Goal: Task Accomplishment & Management: Use online tool/utility

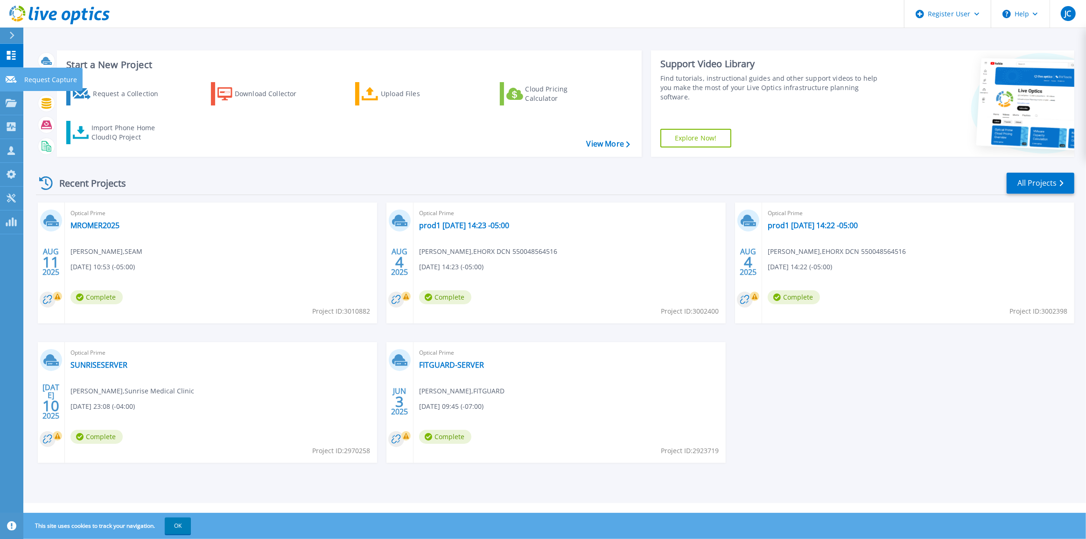
click at [16, 79] on icon at bounding box center [11, 79] width 11 height 7
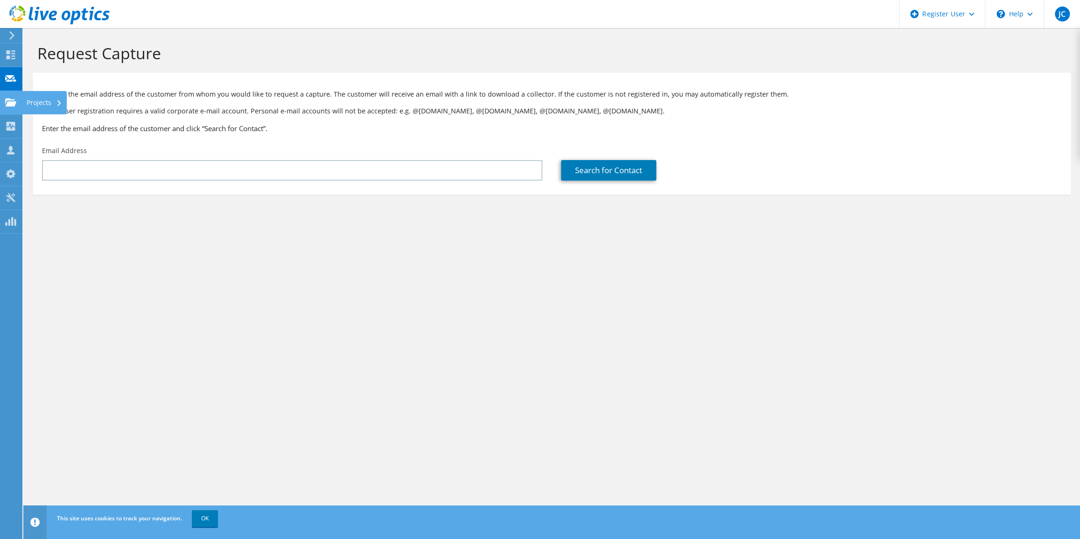
click at [15, 102] on use at bounding box center [10, 102] width 11 height 8
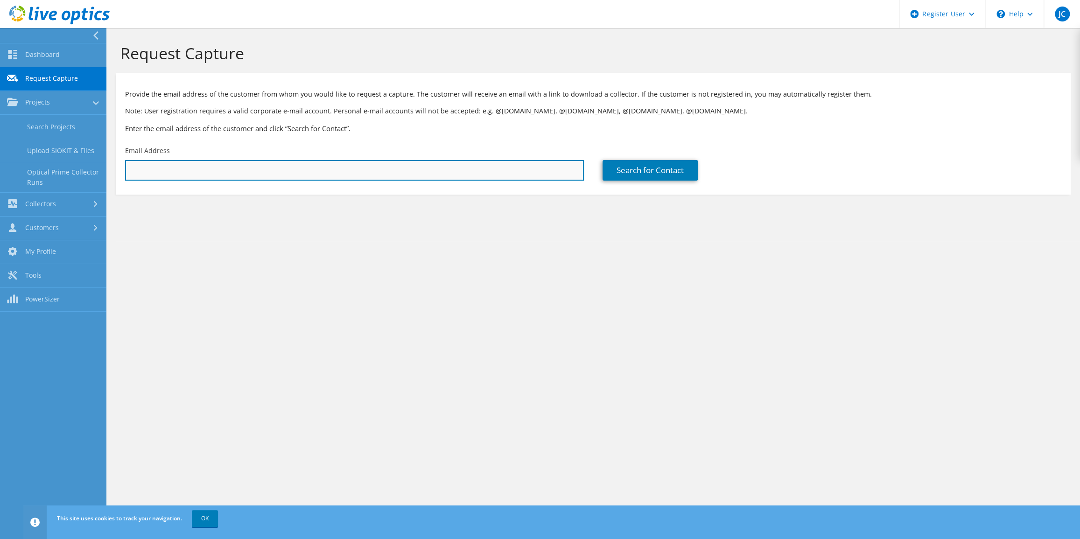
click at [184, 169] on input "text" at bounding box center [354, 170] width 459 height 21
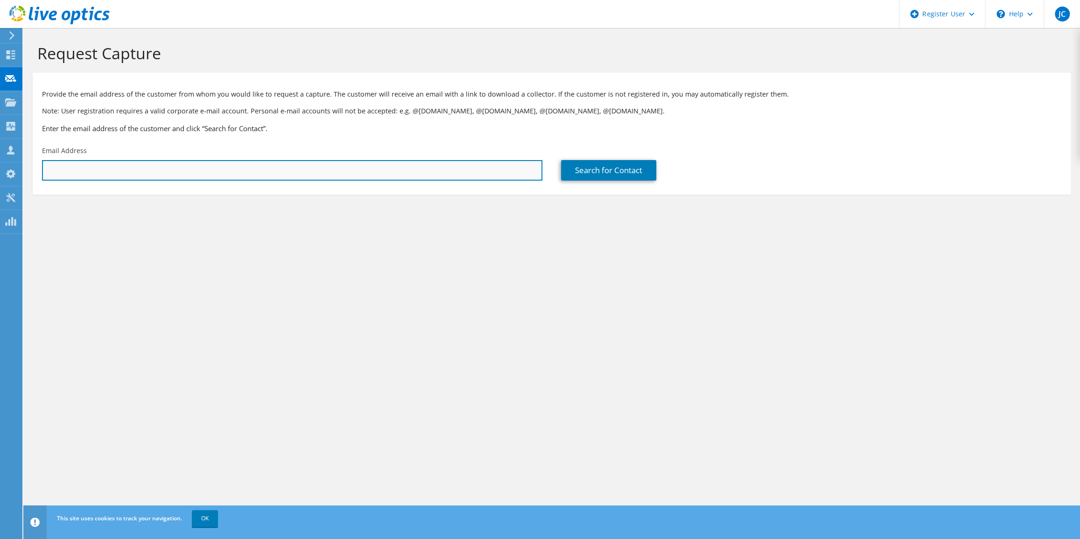
paste input "WATER EVENT"
type input "WATER EVENT"
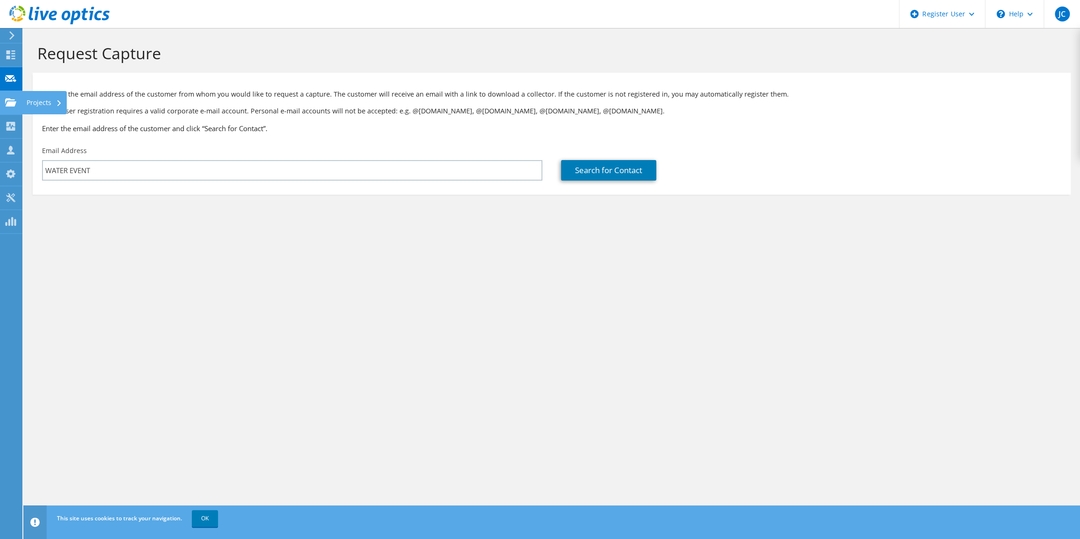
click at [33, 103] on div "Projects" at bounding box center [44, 102] width 45 height 23
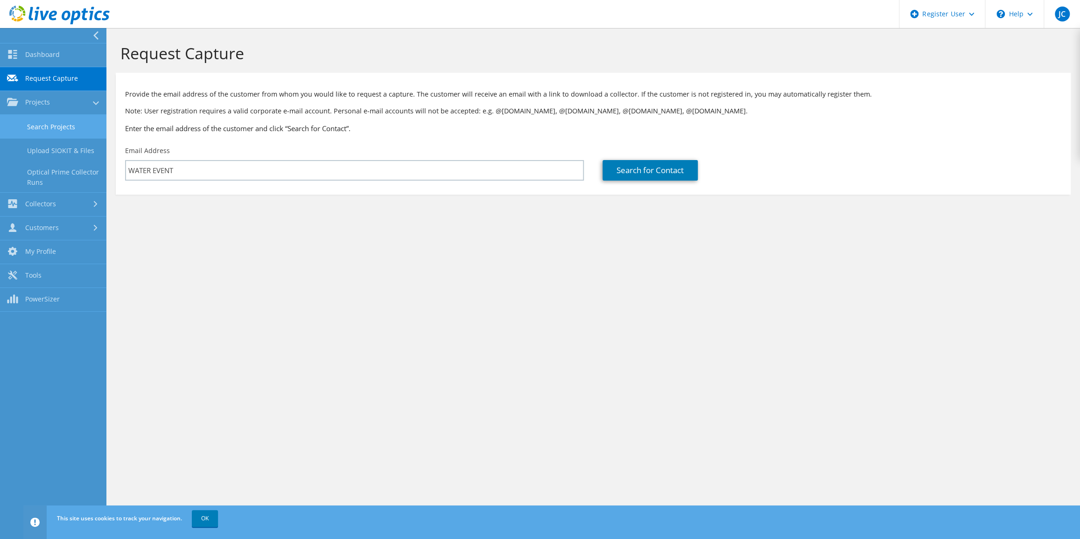
click at [61, 123] on link "Search Projects" at bounding box center [53, 127] width 106 height 24
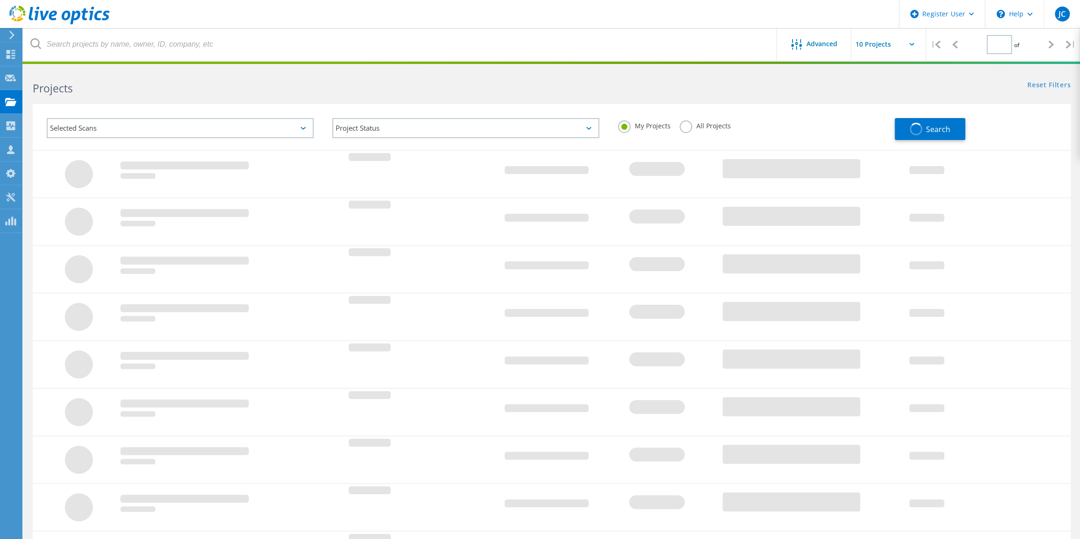
type input "1"
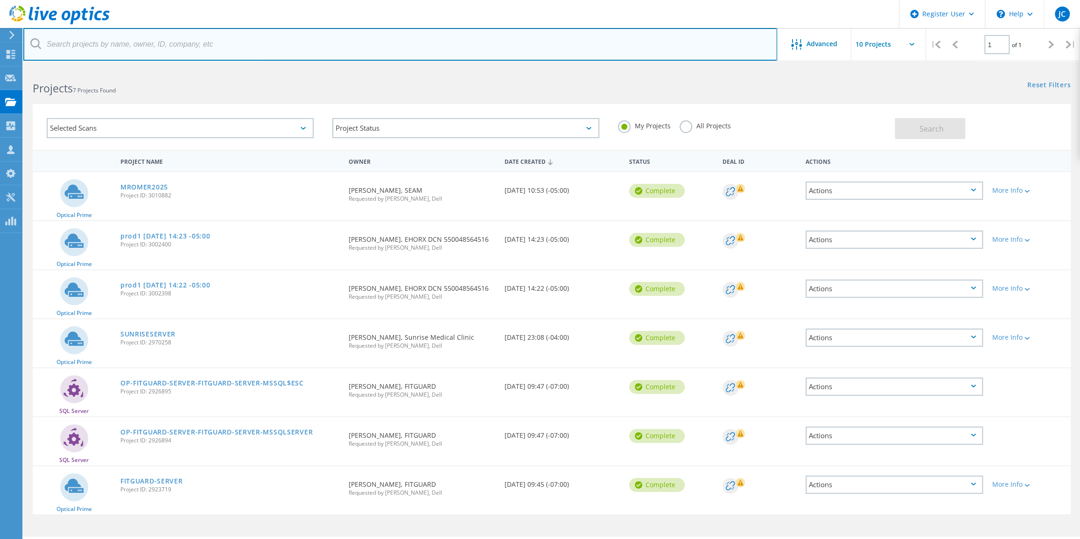
click at [119, 48] on input "text" at bounding box center [400, 44] width 754 height 33
paste input "WATER EVENT"
type input "WATER EVENT"
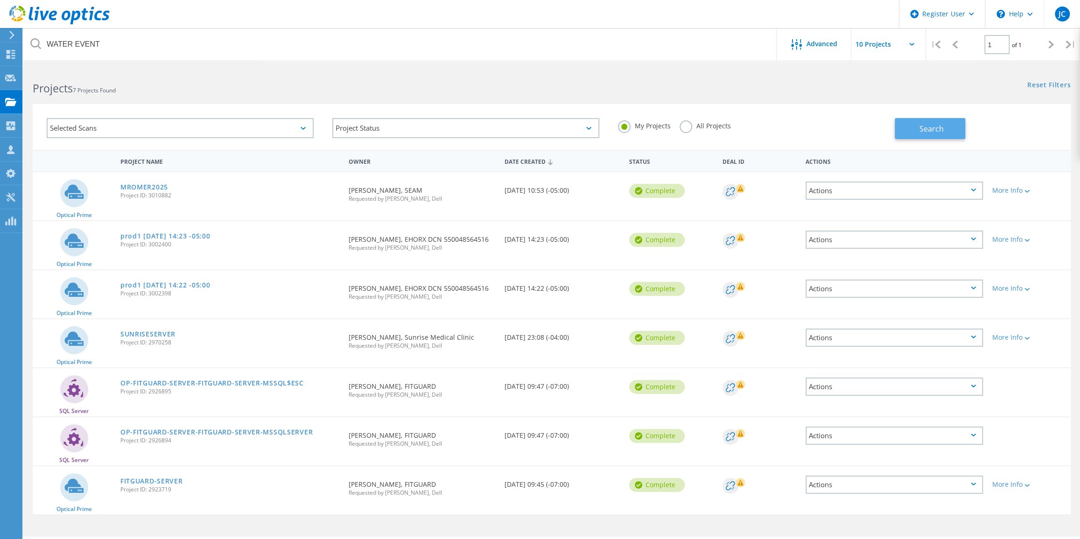
click at [935, 132] on span "Search" at bounding box center [932, 129] width 24 height 10
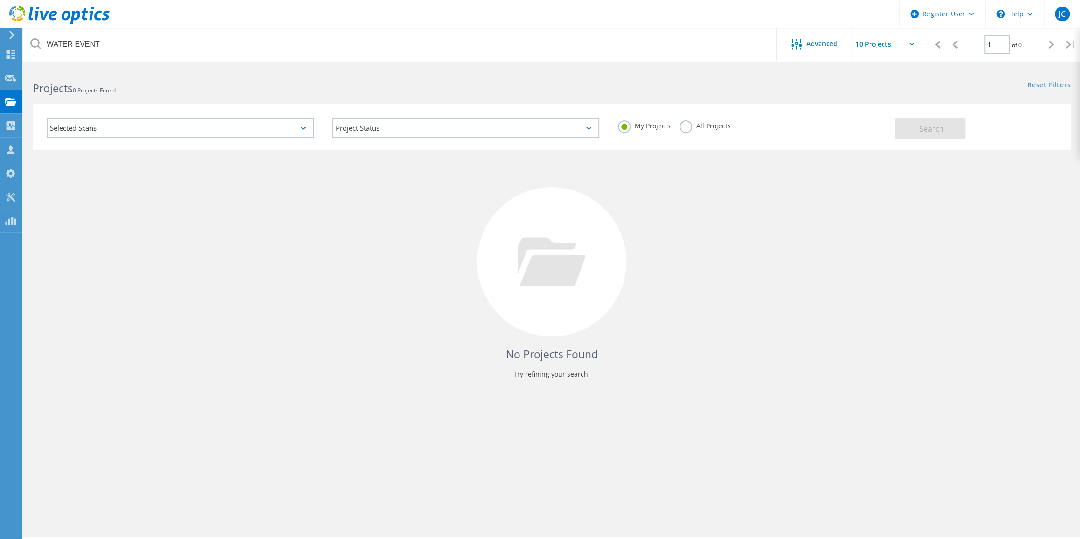
click at [686, 127] on label "All Projects" at bounding box center [705, 124] width 51 height 9
click at [0, 0] on input "All Projects" at bounding box center [0, 0] width 0 height 0
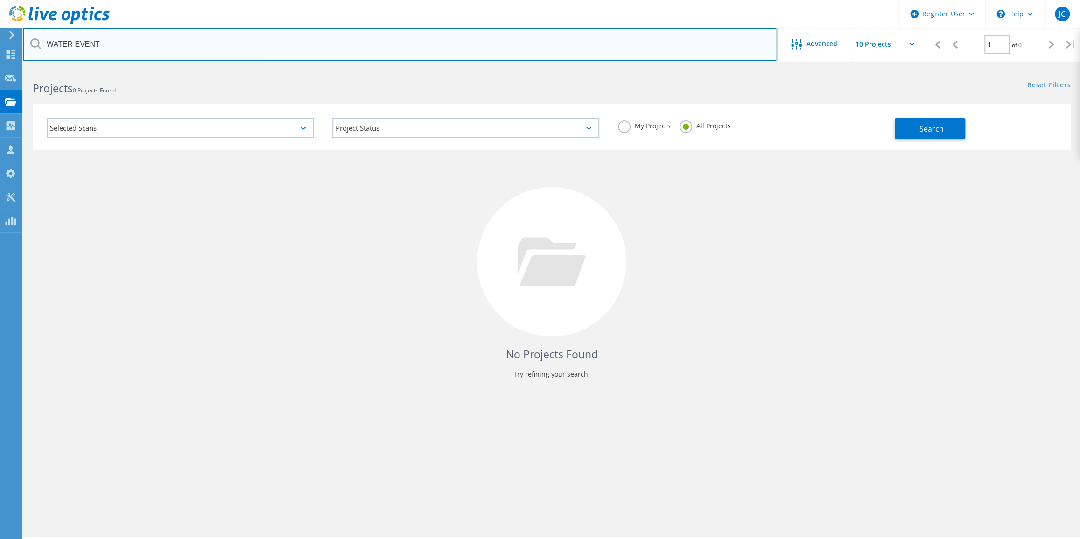
click at [121, 52] on input "WATER EVENT" at bounding box center [400, 44] width 754 height 33
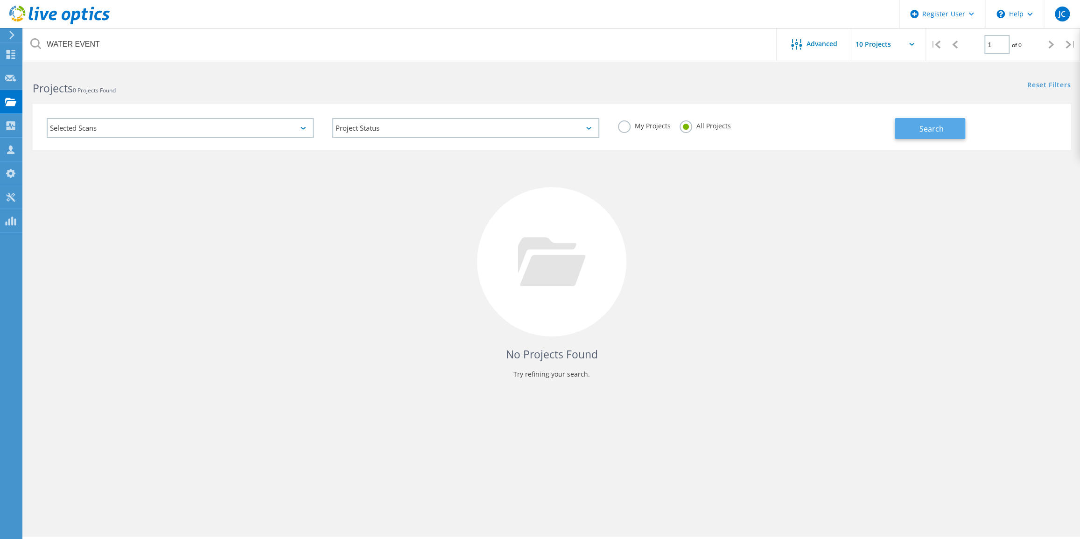
click at [916, 124] on button "Search" at bounding box center [930, 128] width 71 height 21
